Goal: Task Accomplishment & Management: Complete application form

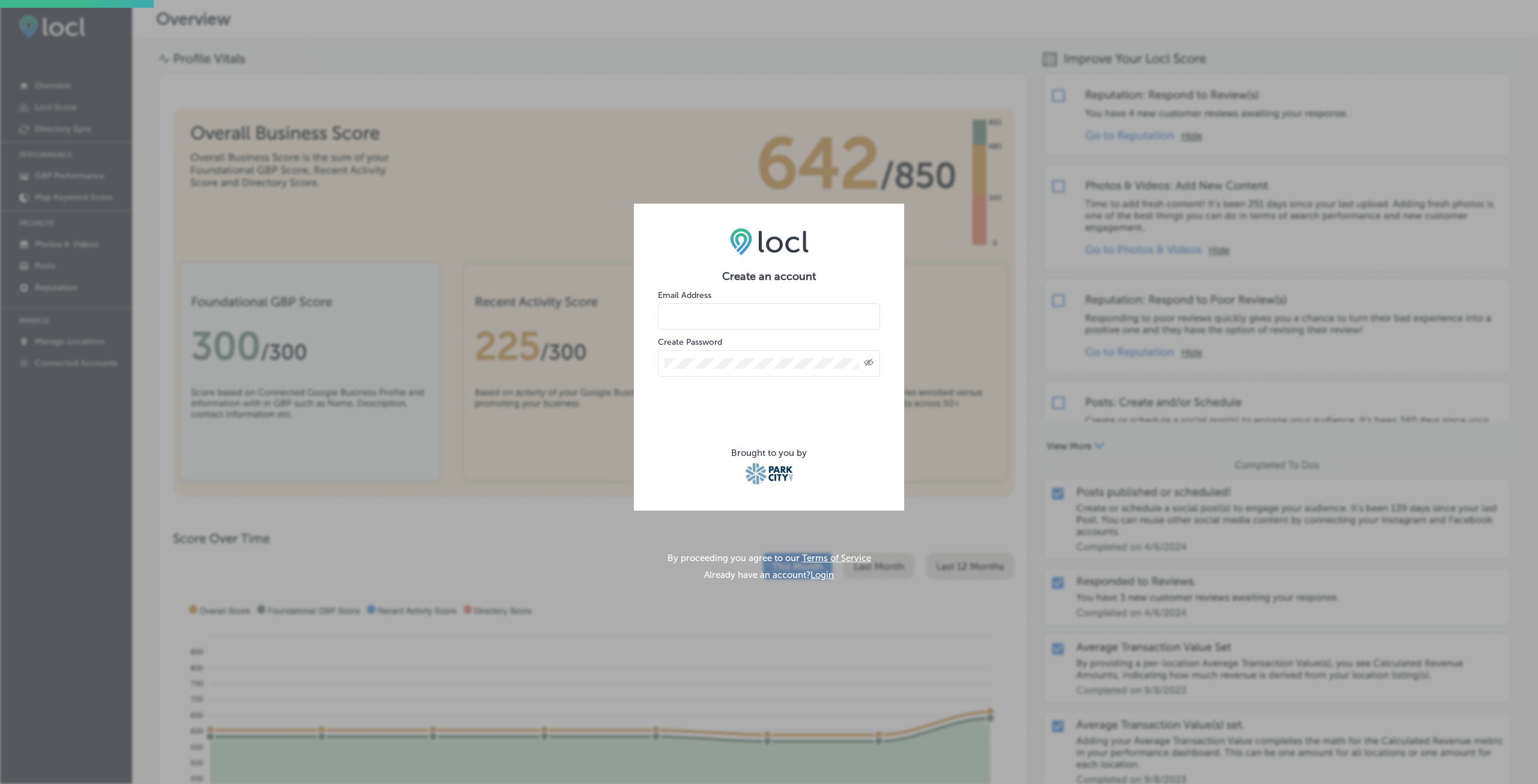
click at [716, 304] on input "email" at bounding box center [769, 316] width 223 height 26
type input "[EMAIL_ADDRESS][DOMAIN_NAME]"
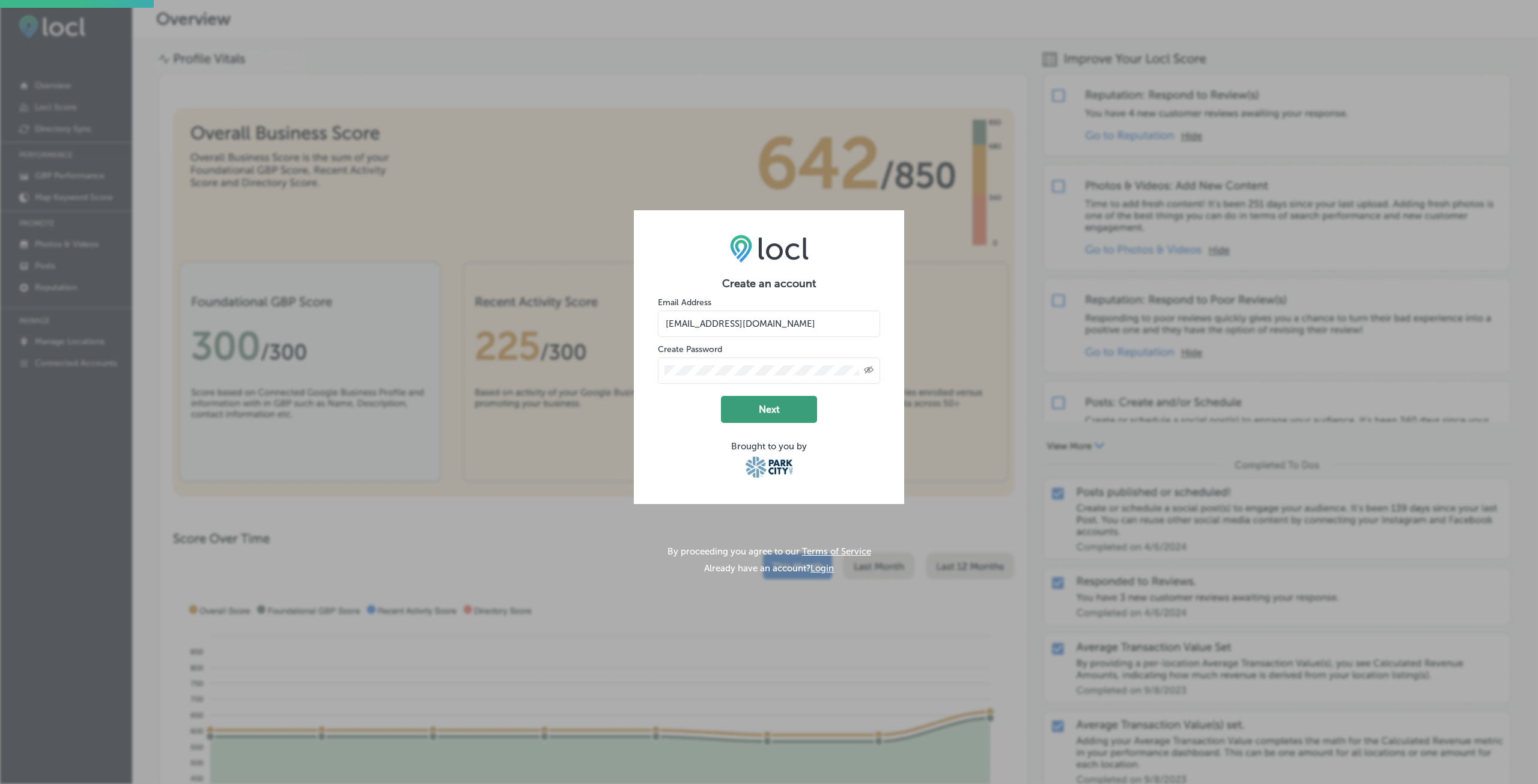
click at [778, 402] on button "Next" at bounding box center [769, 410] width 96 height 27
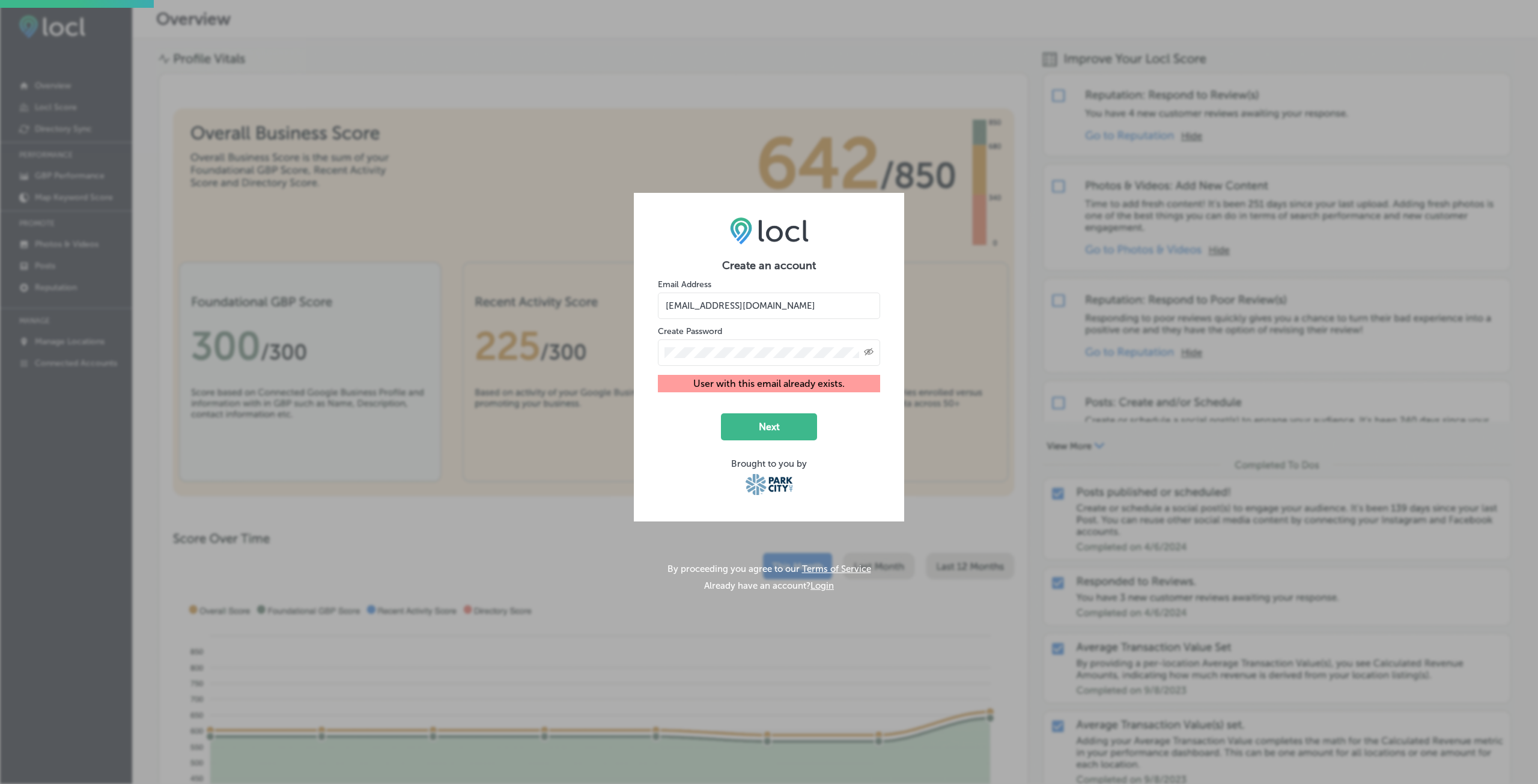
click at [872, 232] on div "Create an account Email Address [EMAIL_ADDRESS][DOMAIN_NAME] Create Password Cr…" at bounding box center [769, 356] width 271 height 328
click at [954, 401] on div "Create an account Email Address [EMAIL_ADDRESS][DOMAIN_NAME] Create Password Cr…" at bounding box center [769, 392] width 1538 height 784
click at [178, 136] on div "Create an account Email Address [EMAIL_ADDRESS][DOMAIN_NAME] Create Password Cr…" at bounding box center [769, 392] width 1538 height 784
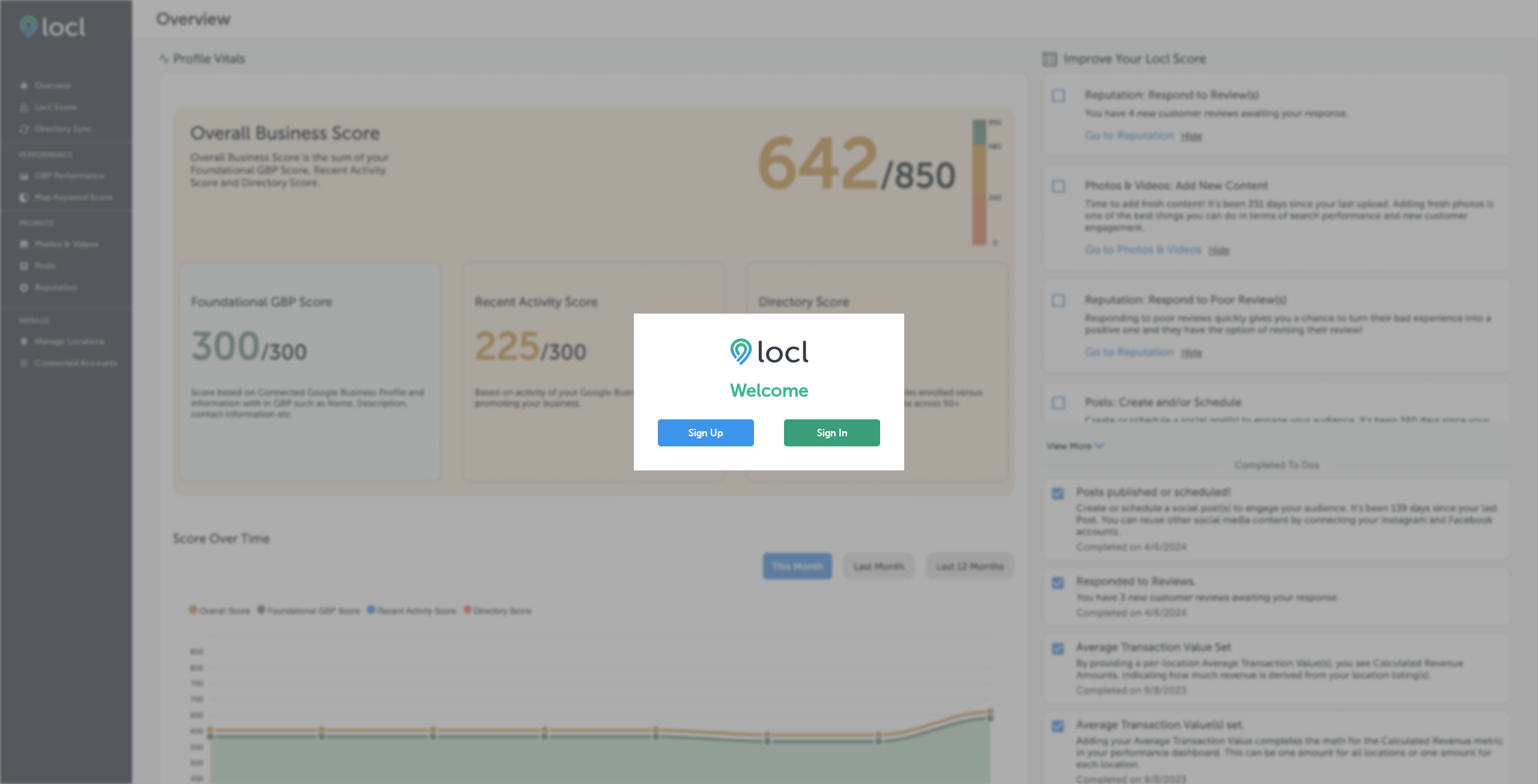
click at [807, 425] on button "Sign In" at bounding box center [833, 433] width 96 height 27
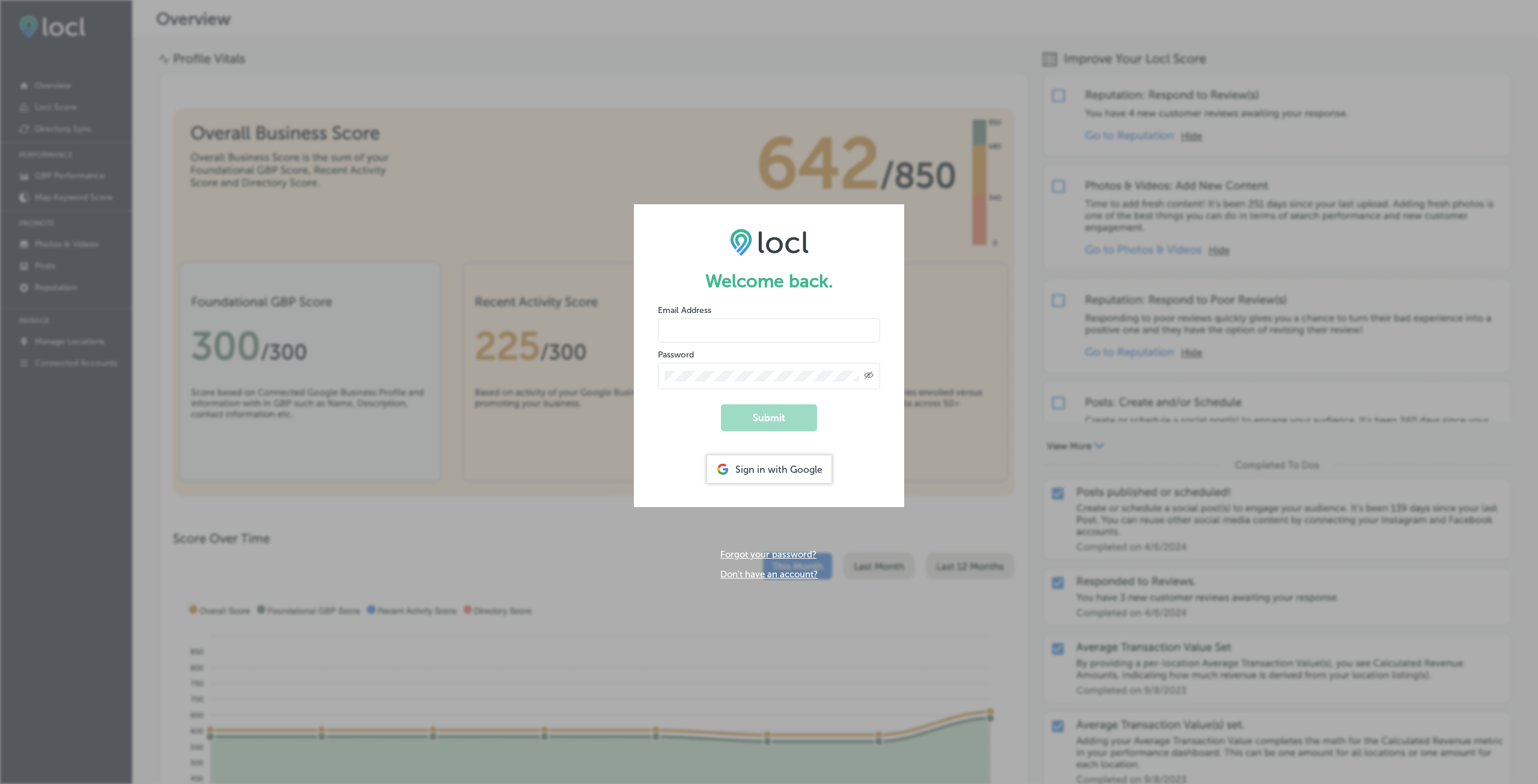
click at [782, 334] on input "email" at bounding box center [769, 330] width 223 height 24
type input "[EMAIL_ADDRESS][DOMAIN_NAME]"
click at [721, 404] on button "Submit" at bounding box center [769, 418] width 96 height 27
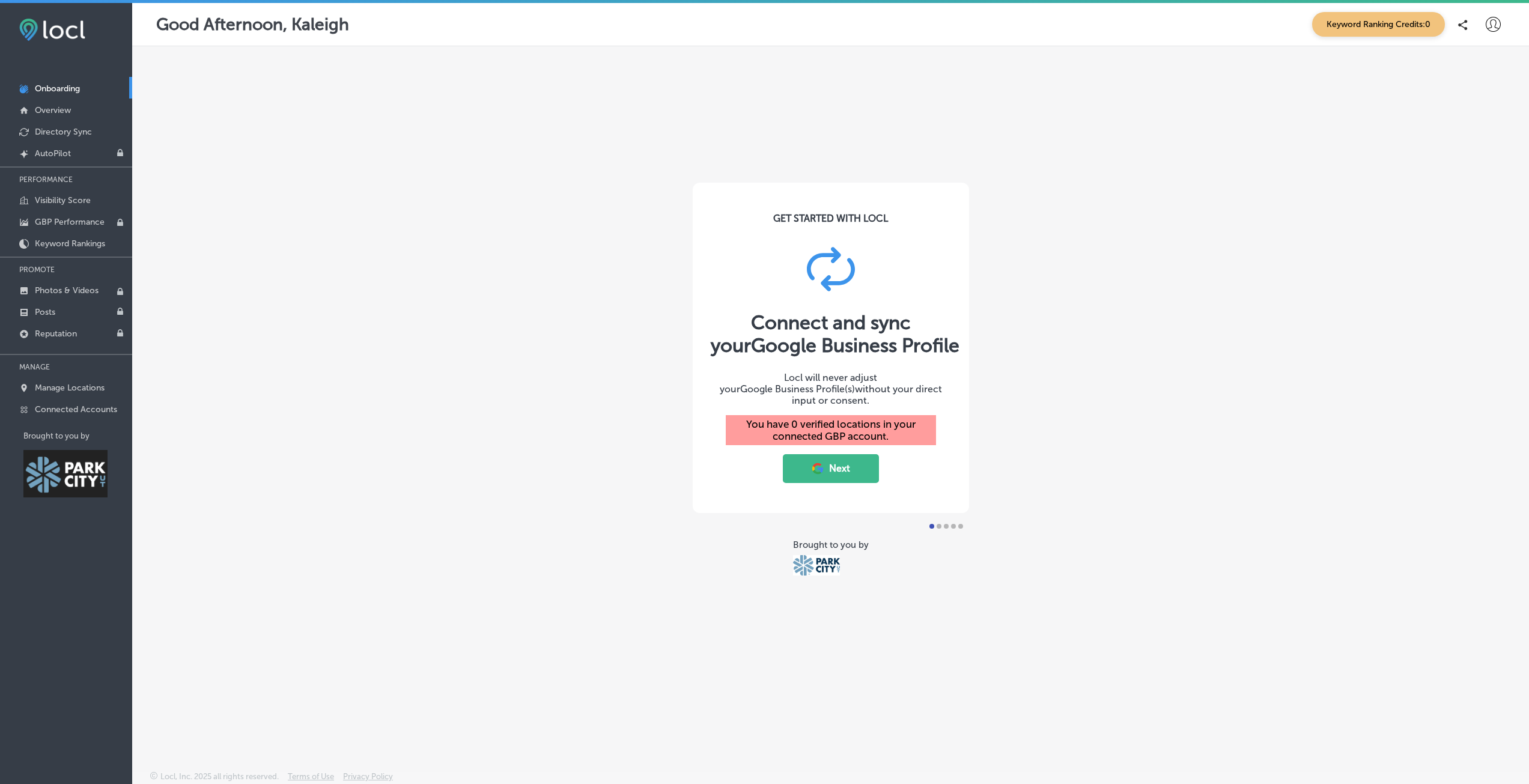
click at [827, 468] on button "Next" at bounding box center [831, 468] width 96 height 29
